Goal: Task Accomplishment & Management: Use online tool/utility

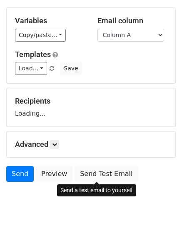
scroll to position [47, 0]
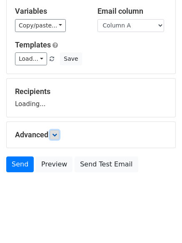
click at [57, 133] on icon at bounding box center [54, 134] width 5 height 5
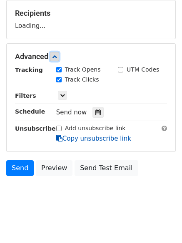
scroll to position [129, 0]
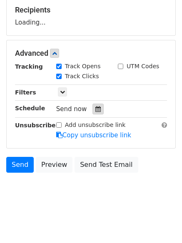
click at [95, 110] on icon at bounding box center [97, 109] width 5 height 6
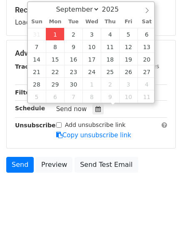
type input "2025-09-01 13:05"
type input "01"
type input "05"
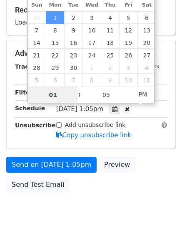
scroll to position [0, 0]
type input "4"
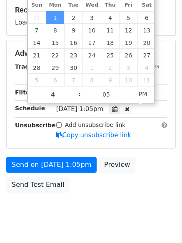
type input "2025-09-01 16:05"
click at [70, 220] on body "New Campaign Daily emails left: 50 Google Sheet: Untitled spreadsheet Variables…" at bounding box center [91, 54] width 182 height 352
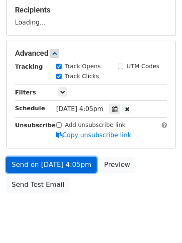
click at [74, 169] on link "Send on Sep 1 at 4:05pm" at bounding box center [51, 165] width 90 height 16
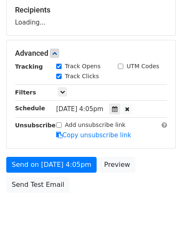
click at [82, 199] on body "New Campaign Daily emails left: 50 Google Sheet: Untitled spreadsheet Variables…" at bounding box center [91, 54] width 182 height 352
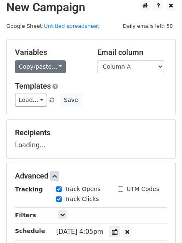
scroll to position [4, 0]
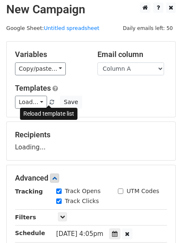
click at [50, 101] on span at bounding box center [51, 102] width 5 height 5
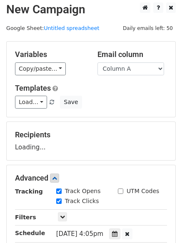
click at [133, 99] on div "Load... No templates saved Save" at bounding box center [91, 102] width 164 height 13
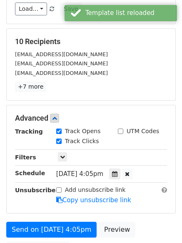
scroll to position [129, 0]
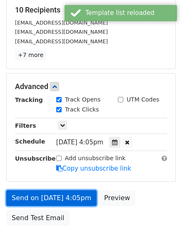
click at [66, 193] on link "Send on Sep 1 at 4:05pm" at bounding box center [51, 198] width 90 height 16
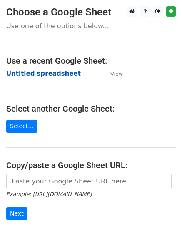
click at [52, 76] on strong "Untitled spreadsheet" at bounding box center [43, 73] width 74 height 7
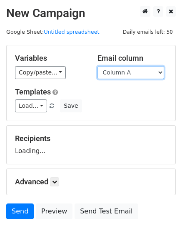
drag, startPoint x: 0, startPoint y: 0, endPoint x: 146, endPoint y: 70, distance: 161.6
click at [146, 70] on select "Column A Column B Column C Column D Column E" at bounding box center [130, 72] width 67 height 13
click at [97, 66] on select "Column A Column B Column C Column D Column E" at bounding box center [130, 72] width 67 height 13
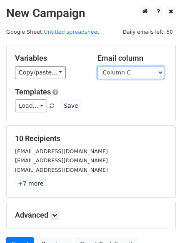
click at [136, 73] on select "Column A Column B Column C Column D Column E" at bounding box center [130, 72] width 67 height 13
select select "Column B"
click at [97, 66] on select "Column A Column B Column C Column D Column E" at bounding box center [130, 72] width 67 height 13
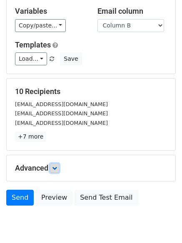
click at [53, 163] on link at bounding box center [54, 167] width 9 height 9
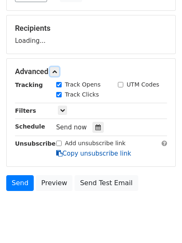
scroll to position [111, 0]
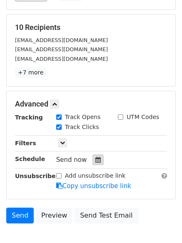
click at [95, 158] on icon at bounding box center [97, 160] width 5 height 6
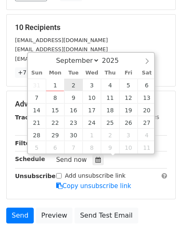
type input "2025-09-02 12:00"
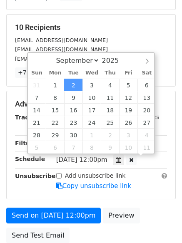
scroll to position [0, 0]
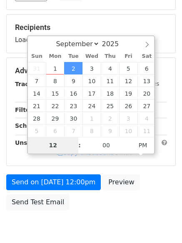
type input "5"
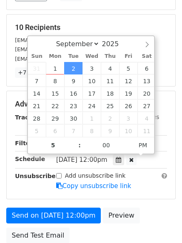
type input "2025-09-02 17:00"
click at [78, 207] on form "Variables Copy/paste... {{Column A}} {{Column B}} {{Column C}} {{Column D}} {{C…" at bounding box center [90, 91] width 169 height 314
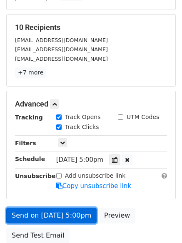
click at [78, 209] on link "Send on Sep 2 at 5:00pm" at bounding box center [51, 216] width 90 height 16
click at [70, 212] on link "Send on Sep 2 at 5:00pm" at bounding box center [51, 216] width 90 height 16
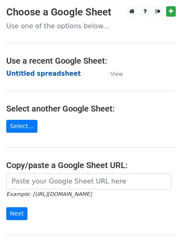
click at [55, 72] on strong "Untitled spreadsheet" at bounding box center [43, 73] width 74 height 7
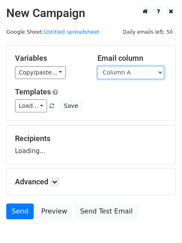
drag, startPoint x: 0, startPoint y: 0, endPoint x: 130, endPoint y: 77, distance: 151.0
click at [130, 77] on select "Column A Column B Column C Column D Column E" at bounding box center [130, 72] width 67 height 13
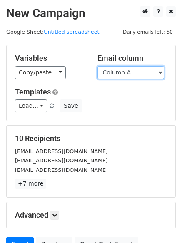
click at [129, 73] on select "Column A Column B Column C Column D Column E" at bounding box center [130, 72] width 67 height 13
select select "Column C"
click at [97, 66] on select "Column A Column B Column C Column D Column E" at bounding box center [130, 72] width 67 height 13
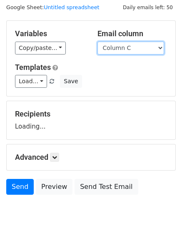
scroll to position [47, 0]
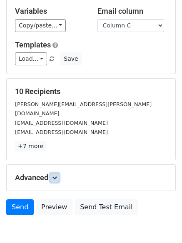
click at [57, 175] on icon at bounding box center [54, 177] width 5 height 5
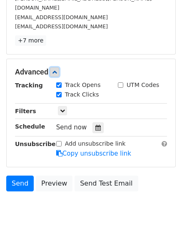
scroll to position [162, 0]
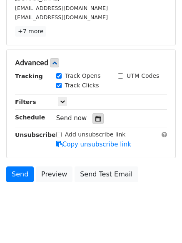
click at [96, 114] on div at bounding box center [97, 118] width 11 height 11
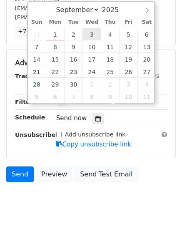
type input "2025-09-03 12:00"
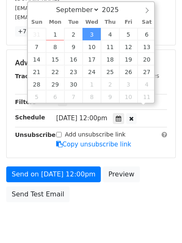
scroll to position [0, 0]
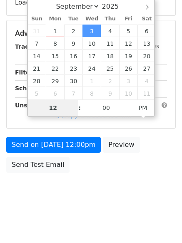
type input "6"
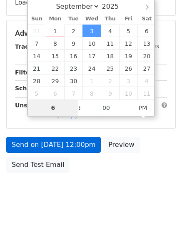
scroll to position [162, 0]
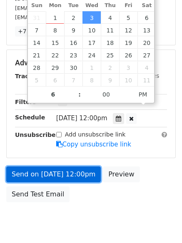
type input "2025-09-03 18:00"
click at [79, 168] on link "Send on Sep 3 at 12:00pm" at bounding box center [53, 174] width 94 height 16
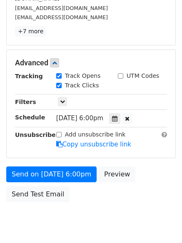
scroll to position [148, 0]
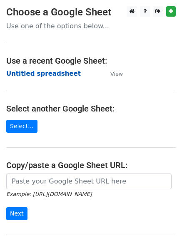
click at [62, 77] on strong "Untitled spreadsheet" at bounding box center [43, 73] width 74 height 7
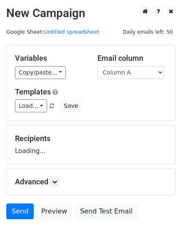
click at [130, 75] on select "Column A Column B Column C Column D Column E" at bounding box center [130, 72] width 67 height 13
click at [97, 66] on select "Column A Column B Column C Column D Column E" at bounding box center [130, 72] width 67 height 13
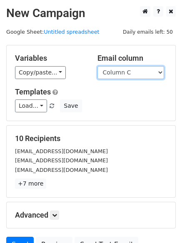
drag, startPoint x: 133, startPoint y: 71, endPoint x: 132, endPoint y: 77, distance: 6.4
click at [134, 71] on select "Column A Column B Column C Column D Column E" at bounding box center [130, 72] width 67 height 13
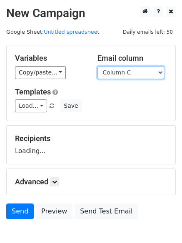
select select "Column D"
click at [97, 66] on select "Column A Column B Column C Column D Column E" at bounding box center [130, 72] width 67 height 13
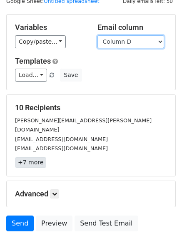
scroll to position [47, 0]
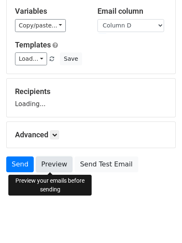
click at [56, 167] on link "Preview" at bounding box center [54, 164] width 37 height 16
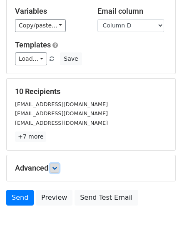
click at [53, 166] on link at bounding box center [54, 167] width 9 height 9
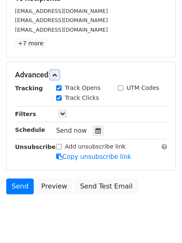
scroll to position [141, 0]
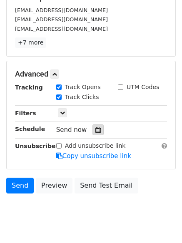
click at [95, 131] on icon at bounding box center [97, 130] width 5 height 6
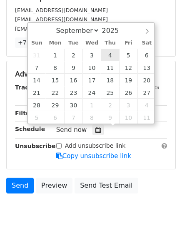
type input "2025-09-04 12:00"
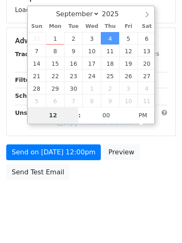
type input "7"
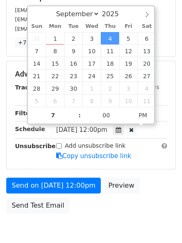
type input "2025-09-04 19:00"
click at [79, 213] on div "Send on Sep 4 at 12:00pm Preview Send Test Email" at bounding box center [91, 198] width 182 height 40
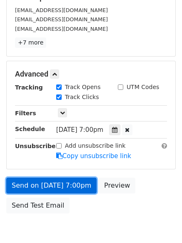
click at [72, 189] on link "Send on Sep 4 at 7:00pm" at bounding box center [51, 186] width 90 height 16
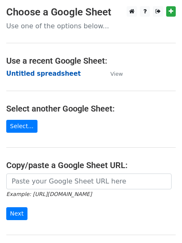
click at [55, 76] on strong "Untitled spreadsheet" at bounding box center [43, 73] width 74 height 7
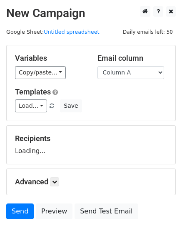
click at [133, 76] on select "Column A Column B Column C Column D Column E" at bounding box center [130, 72] width 67 height 13
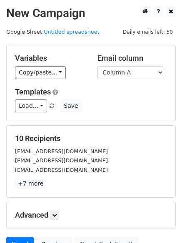
click at [133, 65] on div "Email column Column A Column B Column C Column D Column E" at bounding box center [132, 66] width 82 height 25
click at [129, 77] on select "Column A Column B Column C Column D Column E" at bounding box center [130, 72] width 67 height 13
select select "Column E"
click at [97, 66] on select "Column A Column B Column C Column D Column E" at bounding box center [130, 72] width 67 height 13
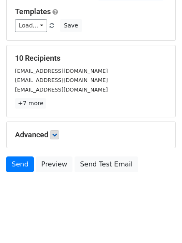
scroll to position [47, 0]
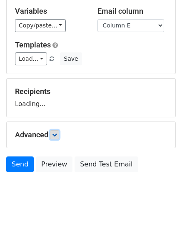
click at [54, 136] on icon at bounding box center [54, 134] width 5 height 5
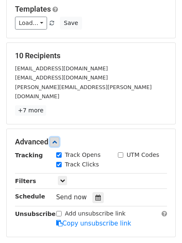
scroll to position [162, 0]
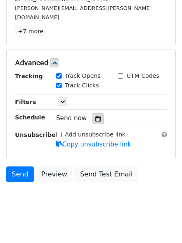
click at [99, 113] on div at bounding box center [97, 118] width 11 height 11
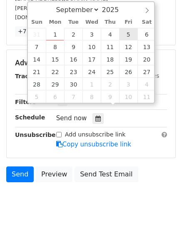
type input "[DATE] 12:00"
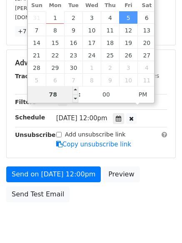
click at [62, 96] on input "78" at bounding box center [53, 94] width 51 height 17
type input "8"
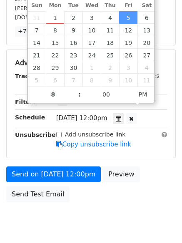
type input "[DATE] 20:00"
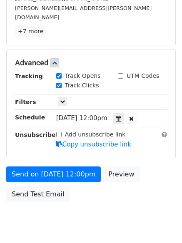
click at [106, 215] on body "New Campaign Daily emails left: 50 Google Sheet: Untitled spreadsheet Variables…" at bounding box center [91, 41] width 182 height 395
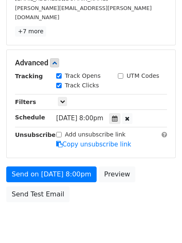
click at [78, 173] on div "Send on [DATE] 8:00pm Preview Send Test Email" at bounding box center [91, 186] width 182 height 40
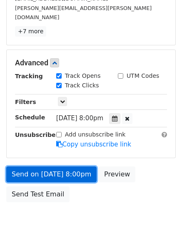
click at [78, 168] on link "Send on [DATE] 8:00pm" at bounding box center [51, 174] width 90 height 16
